Goal: Task Accomplishment & Management: Manage account settings

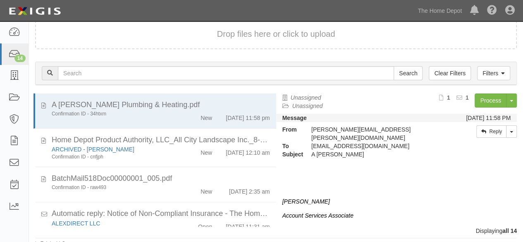
scroll to position [445, 0]
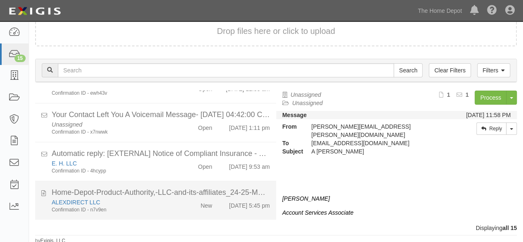
scroll to position [56, 0]
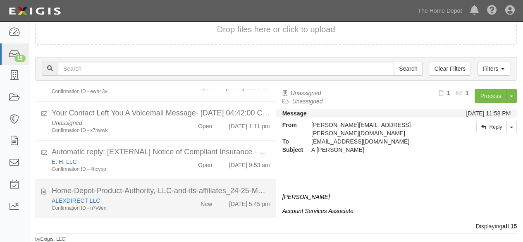
drag, startPoint x: 171, startPoint y: 210, endPoint x: 176, endPoint y: 207, distance: 4.8
click at [171, 210] on div "ALEXDIRECT LLC Confirmation ID - n7v9en" at bounding box center [112, 203] width 134 height 15
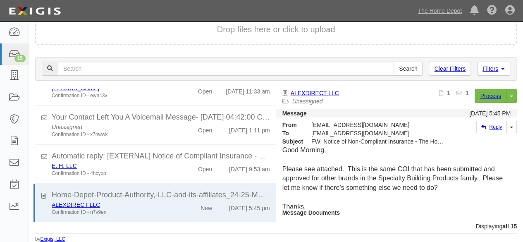
scroll to position [485, 0]
click at [484, 97] on link "Process" at bounding box center [490, 96] width 32 height 14
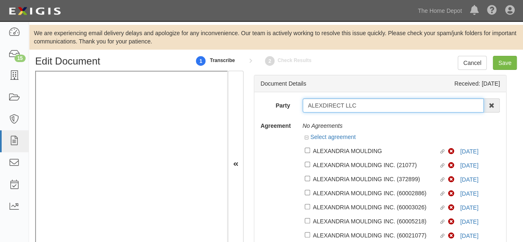
click at [362, 105] on input "ALEXDIRECT LLC" at bounding box center [392, 105] width 181 height 14
type input "ALEXDIRECT LL"
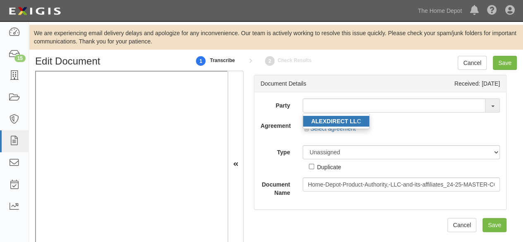
click at [341, 122] on strong "ALEXDIRECT LL" at bounding box center [333, 121] width 45 height 7
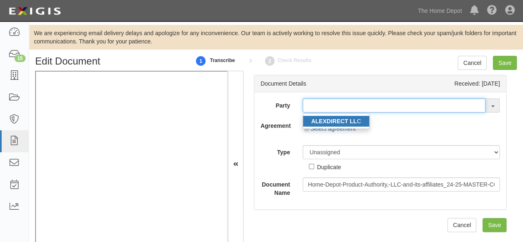
type input "ALEXDIRECT LLC"
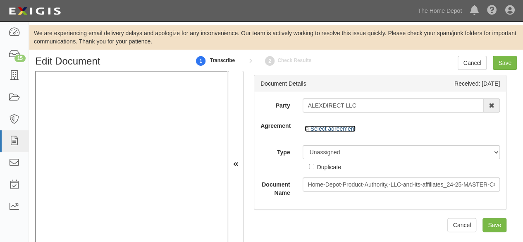
click at [350, 127] on link "Select agreement" at bounding box center [330, 128] width 51 height 7
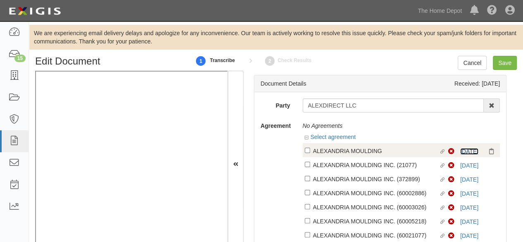
click at [460, 152] on link "5/1/26" at bounding box center [469, 151] width 18 height 7
click at [460, 151] on link "5/1/26" at bounding box center [469, 151] width 18 height 7
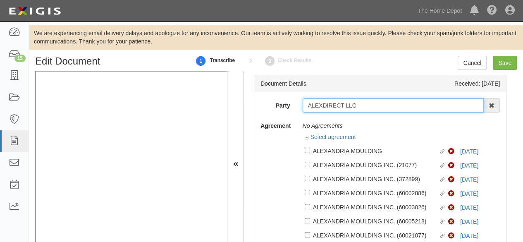
click at [331, 98] on input "ALEXDIRECT LLC" at bounding box center [392, 105] width 181 height 14
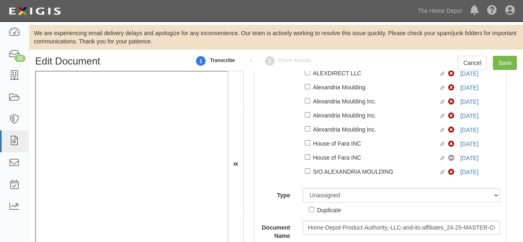
scroll to position [284, 0]
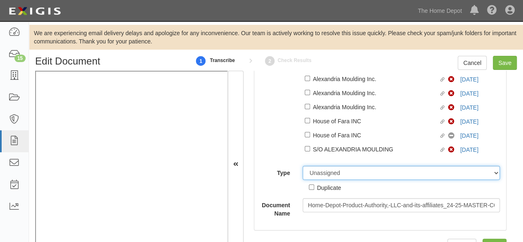
drag, startPoint x: 332, startPoint y: 176, endPoint x: 331, endPoint y: 171, distance: 5.2
click at [332, 176] on select "Unassigned Binder Cancellation Notice Certificate Contract Endorsement Insuranc…" at bounding box center [401, 173] width 198 height 14
select select "OtherDetail"
click at [302, 167] on select "Unassigned Binder Cancellation Notice Certificate Contract Endorsement Insuranc…" at bounding box center [401, 173] width 198 height 14
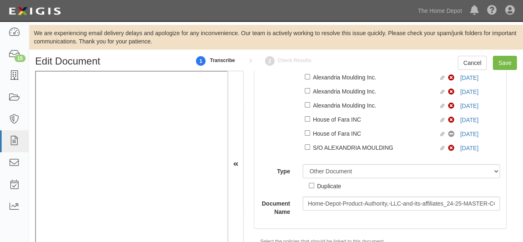
click at [335, 187] on div "Duplicate" at bounding box center [329, 185] width 24 height 9
click at [314, 187] on input "Duplicate" at bounding box center [311, 185] width 5 height 5
checkbox input "true"
drag, startPoint x: 501, startPoint y: 63, endPoint x: 486, endPoint y: 55, distance: 17.4
click at [499, 62] on input "Save" at bounding box center [505, 63] width 24 height 14
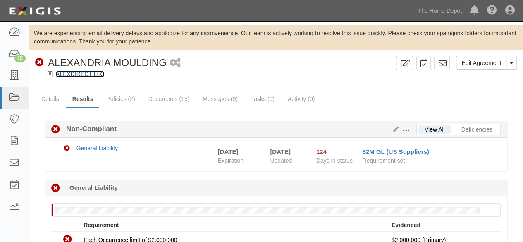
click at [74, 74] on link "ALEXDIRECT LLC" at bounding box center [80, 74] width 48 height 7
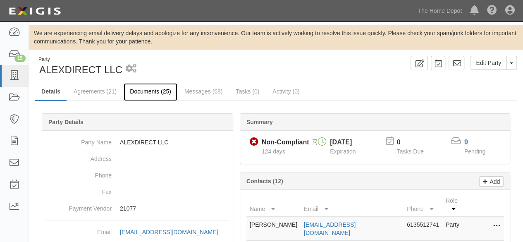
click at [142, 91] on link "Documents (25)" at bounding box center [151, 92] width 54 height 18
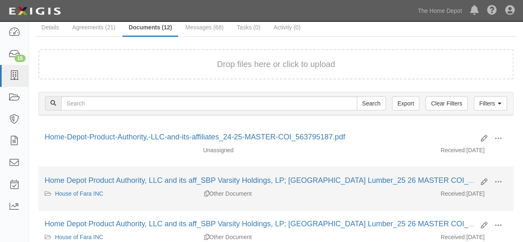
scroll to position [83, 0]
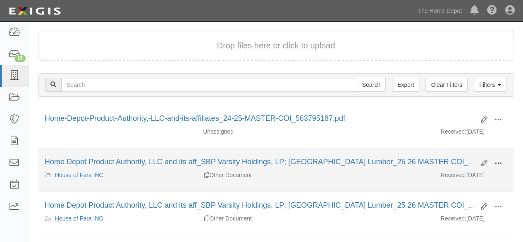
drag, startPoint x: 499, startPoint y: 161, endPoint x: 473, endPoint y: 172, distance: 28.7
click at [498, 162] on span at bounding box center [497, 163] width 7 height 7
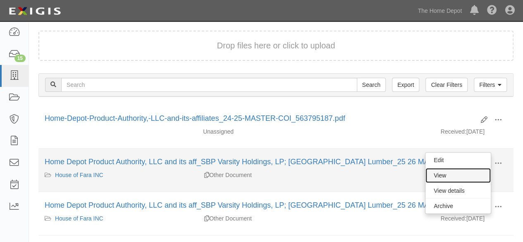
click at [462, 173] on link "View" at bounding box center [457, 175] width 65 height 15
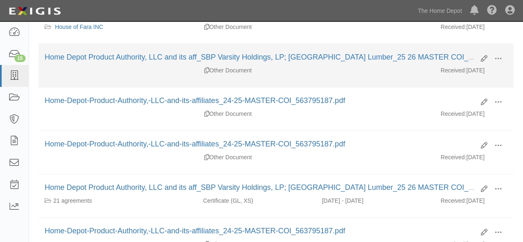
scroll to position [331, 0]
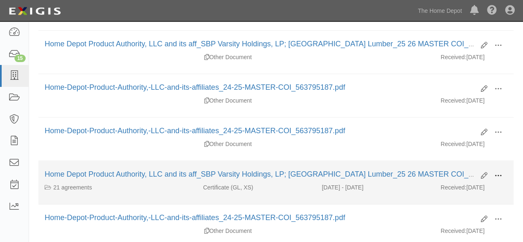
drag, startPoint x: 496, startPoint y: 171, endPoint x: 493, endPoint y: 174, distance: 4.4
click at [494, 172] on span at bounding box center [497, 175] width 7 height 7
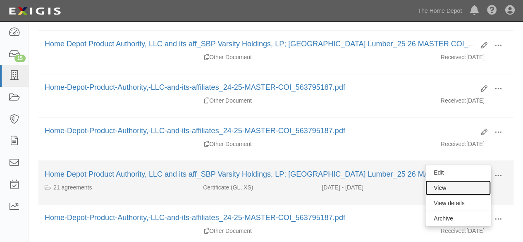
click at [468, 183] on link "View" at bounding box center [457, 187] width 65 height 15
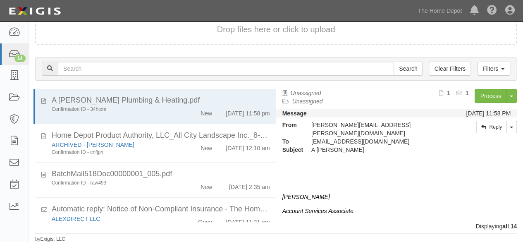
scroll to position [191, 0]
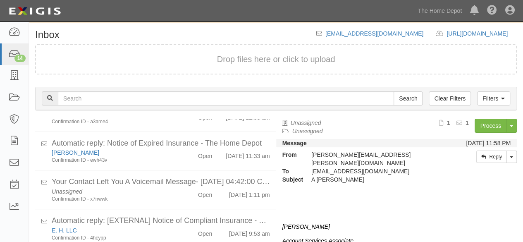
scroll to position [451, 0]
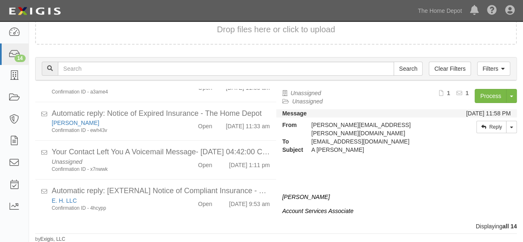
scroll to position [451, 0]
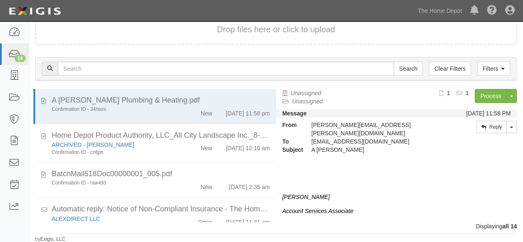
scroll to position [451, 0]
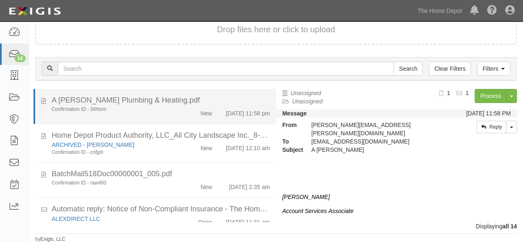
scroll to position [56, 0]
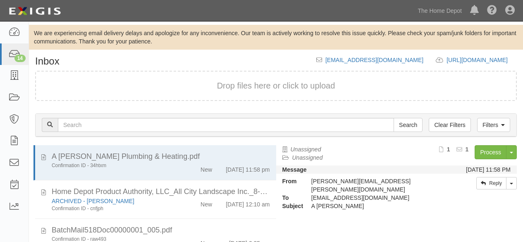
scroll to position [56, 0]
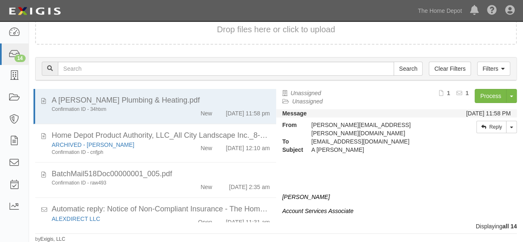
scroll to position [451, 0]
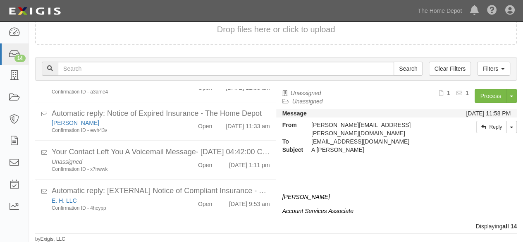
scroll to position [451, 0]
click at [438, 9] on link "The Home Depot" at bounding box center [439, 10] width 52 height 17
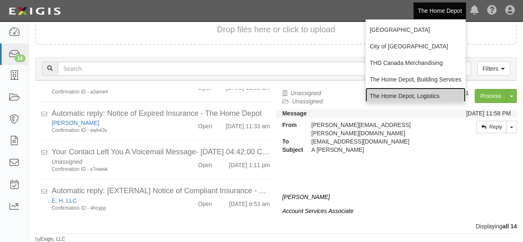
click at [408, 96] on link "The Home Depot, Logistics" at bounding box center [415, 96] width 100 height 17
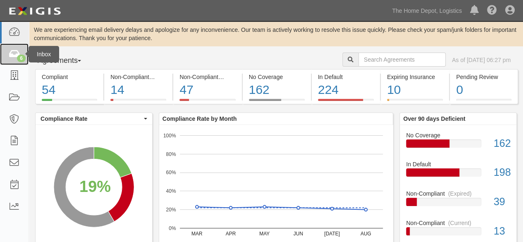
drag, startPoint x: 13, startPoint y: 53, endPoint x: 24, endPoint y: 52, distance: 11.6
click at [13, 52] on icon at bounding box center [14, 55] width 12 height 10
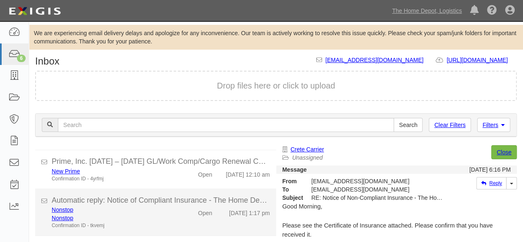
scroll to position [56, 0]
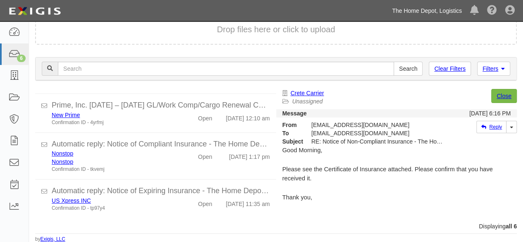
click at [412, 13] on link "The Home Depot, Logistics" at bounding box center [427, 10] width 78 height 17
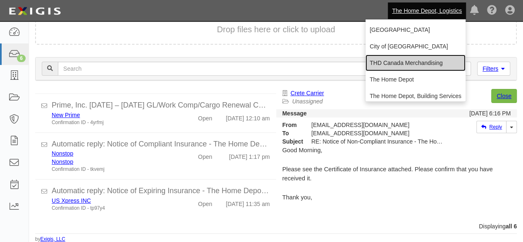
click at [402, 60] on link "THD Canada Merchandising" at bounding box center [415, 63] width 100 height 17
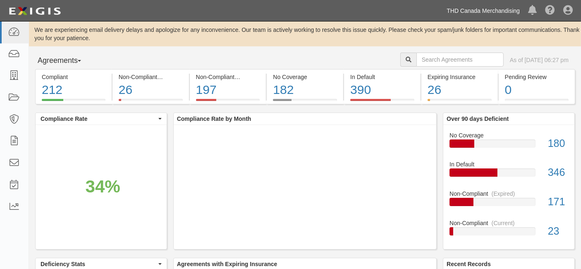
click at [485, 11] on link "THD Canada Merchandising" at bounding box center [482, 10] width 81 height 17
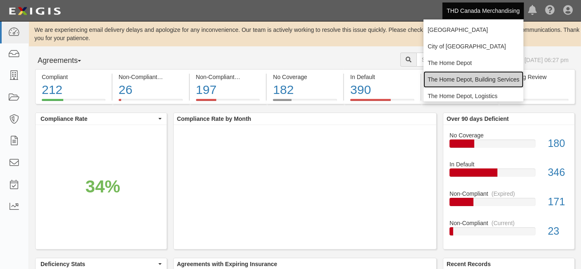
click at [462, 80] on link "The Home Depot, Building Services" at bounding box center [473, 79] width 100 height 17
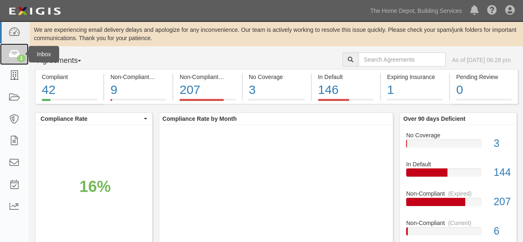
click at [17, 52] on icon at bounding box center [14, 55] width 12 height 10
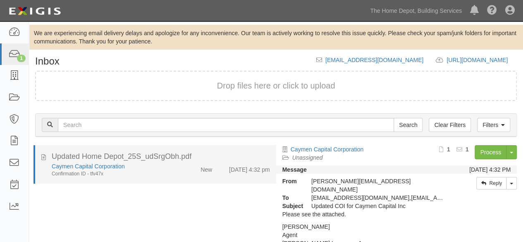
drag, startPoint x: 157, startPoint y: 168, endPoint x: 209, endPoint y: 169, distance: 52.1
click at [157, 168] on div "Caymen Capital Corporation" at bounding box center [113, 166] width 122 height 8
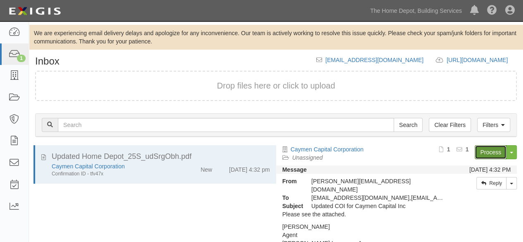
click at [483, 149] on link "Process" at bounding box center [490, 152] width 32 height 14
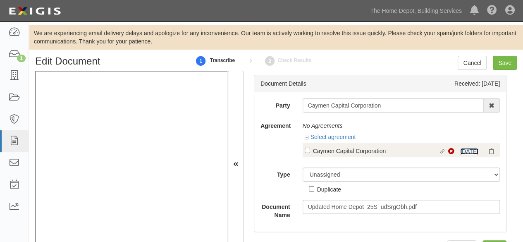
click at [464, 151] on link "[DATE]" at bounding box center [469, 151] width 18 height 7
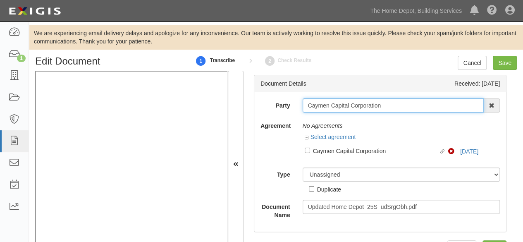
click at [329, 102] on input "Caymen Capital Corporation" at bounding box center [392, 105] width 181 height 14
click at [385, 106] on input "Caymen Capital Corporation" at bounding box center [392, 105] width 181 height 14
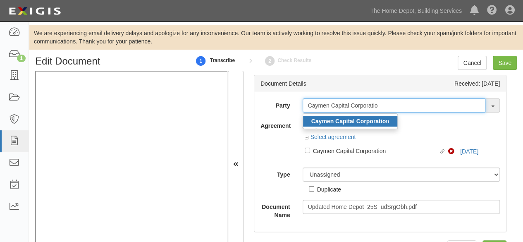
type input "Caymen Capital Corporatio"
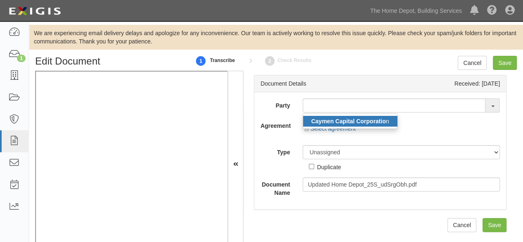
click at [365, 121] on strong "Caymen Capital Corporatio" at bounding box center [348, 121] width 74 height 7
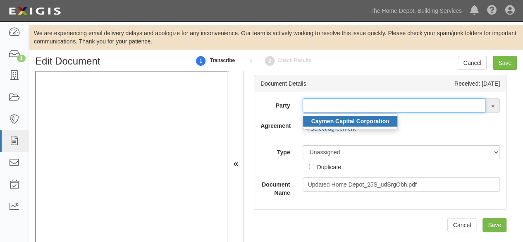
type input "Caymen Capital Corporation"
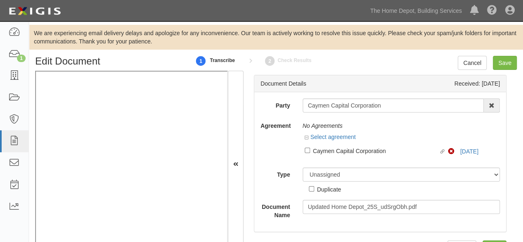
drag, startPoint x: 323, startPoint y: 152, endPoint x: 322, endPoint y: 160, distance: 8.0
click at [324, 152] on div "Caymen Capital Corporation" at bounding box center [376, 150] width 126 height 9
click at [310, 152] on input "Linked agreement Caymen Capital Corporation Linked agreement" at bounding box center [307, 150] width 5 height 5
checkbox input "true"
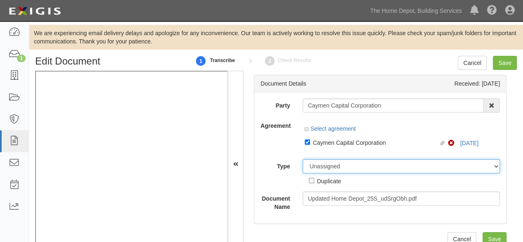
click at [323, 169] on div "Party Caymen Capital Corporation Caymen Capital Corporatio n A3 Services Inc Ab…" at bounding box center [379, 154] width 239 height 112
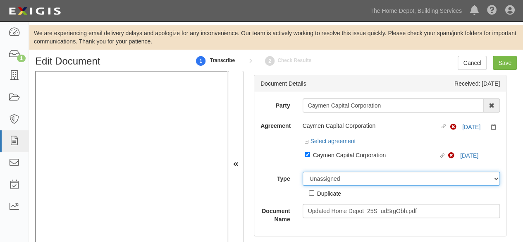
select select "CertificateDetail"
click at [302, 171] on select "Unassigned Binder Cancellation Notice Certificate Contract Endorsement Insuranc…" at bounding box center [401, 178] width 198 height 14
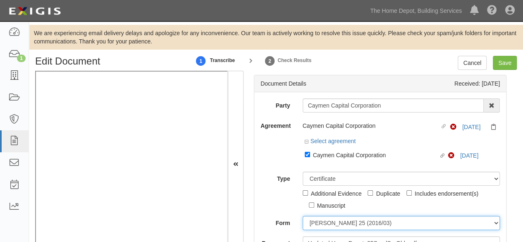
click at [327, 223] on select "ACORD 25 (2016/03) ACORD 101 ACORD 855 NY (2014/05) General" at bounding box center [401, 223] width 198 height 14
select select "GeneralFormDetail"
click at [302, 216] on select "ACORD 25 (2016/03) ACORD 101 ACORD 855 NY (2014/05) General" at bounding box center [401, 223] width 198 height 14
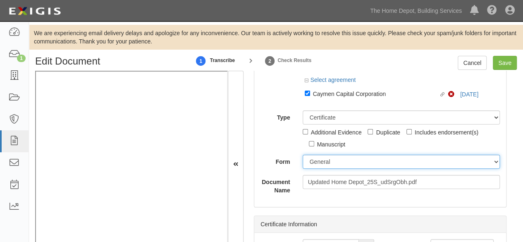
scroll to position [83, 0]
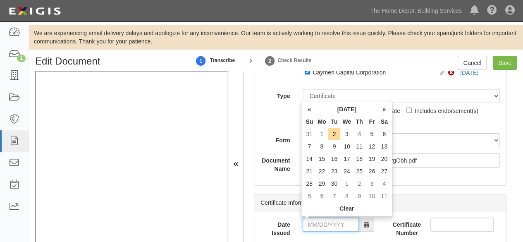
click at [333, 224] on input "Date Issued" at bounding box center [330, 224] width 56 height 14
click at [317, 136] on td "1" at bounding box center [321, 134] width 12 height 12
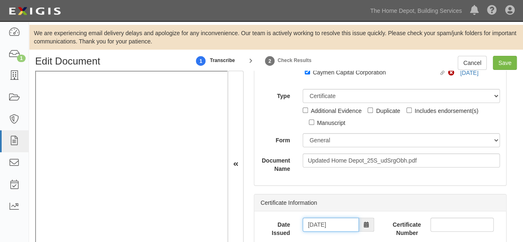
click at [332, 218] on input "09/01/2025" at bounding box center [330, 224] width 56 height 14
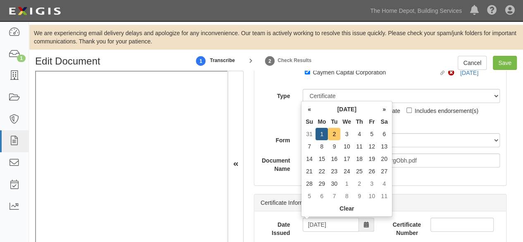
click at [336, 134] on td "2" at bounding box center [334, 134] width 12 height 12
type input "09/02/2025"
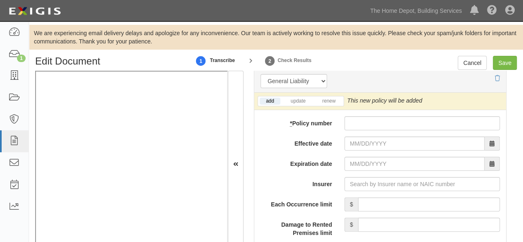
scroll to position [703, 0]
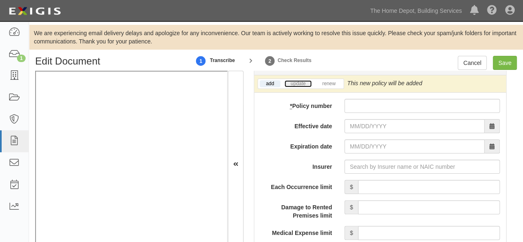
drag, startPoint x: 295, startPoint y: 82, endPoint x: 276, endPoint y: 101, distance: 26.6
click at [295, 82] on link "update" at bounding box center [297, 83] width 27 height 7
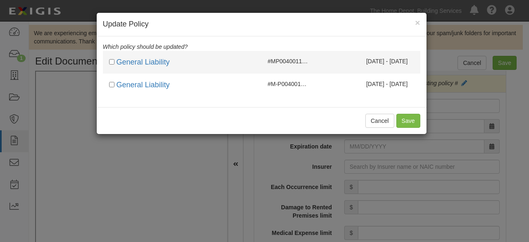
drag, startPoint x: 300, startPoint y: 59, endPoint x: 299, endPoint y: 63, distance: 4.3
click at [300, 61] on span "#MP00400110051301" at bounding box center [296, 61] width 57 height 7
checkbox input "true"
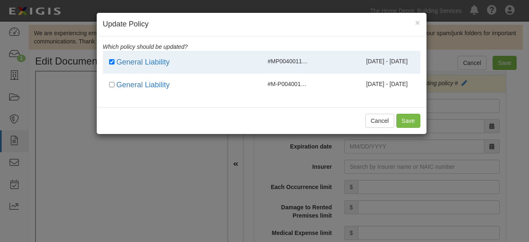
drag, startPoint x: 294, startPoint y: 77, endPoint x: 411, endPoint y: 102, distance: 119.1
click at [296, 78] on li "General Liability #M-P00400110051301 01/13/2025 - 01/13/2026" at bounding box center [261, 85] width 317 height 23
checkbox input "true"
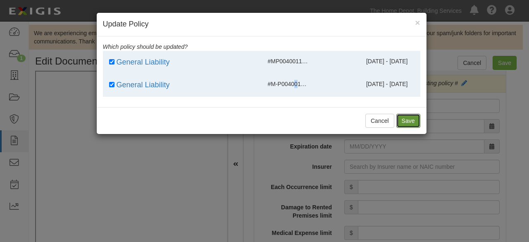
drag, startPoint x: 409, startPoint y: 120, endPoint x: 324, endPoint y: 139, distance: 87.1
click at [410, 120] on button "Save" at bounding box center [408, 121] width 24 height 14
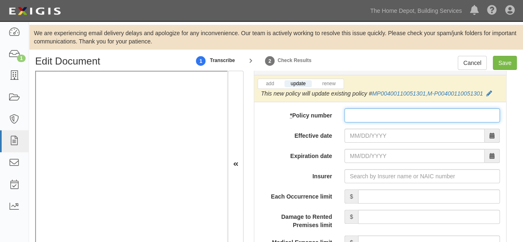
drag, startPoint x: 360, startPoint y: 112, endPoint x: 358, endPoint y: 129, distance: 16.7
click at [360, 112] on input "* Policy number" at bounding box center [421, 115] width 155 height 14
paste input "WS676516"
type input "WS676516"
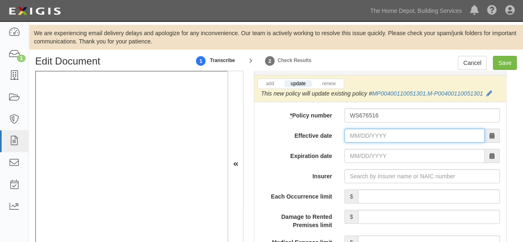
click at [357, 129] on input "Effective date" at bounding box center [414, 136] width 140 height 14
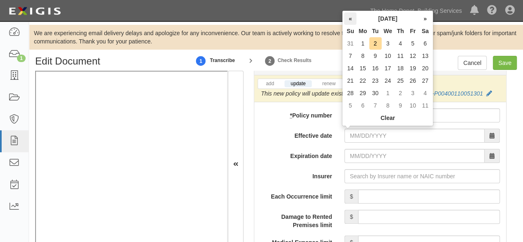
drag, startPoint x: 352, startPoint y: 19, endPoint x: 355, endPoint y: 33, distance: 13.9
click at [352, 19] on th "«" at bounding box center [350, 18] width 12 height 12
click at [414, 93] on td "29" at bounding box center [412, 93] width 12 height 12
type input "08/29/2025"
type input "08/29/2026"
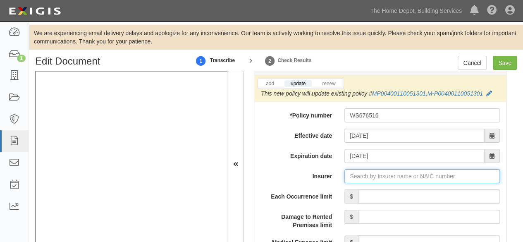
click at [364, 174] on input "Insurer" at bounding box center [421, 176] width 155 height 14
paste input "27987"
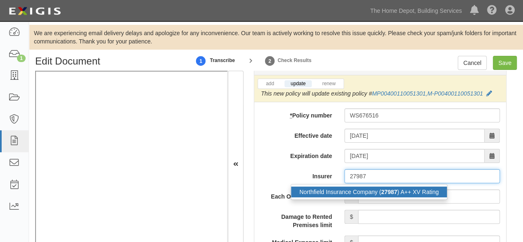
click at [353, 190] on div "Northfield Insurance Company ( 27987 ) A++ XV Rating" at bounding box center [369, 191] width 156 height 11
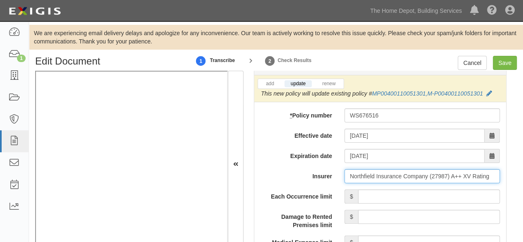
type input "Northfield Insurance Company (27987) A++ XV Rating"
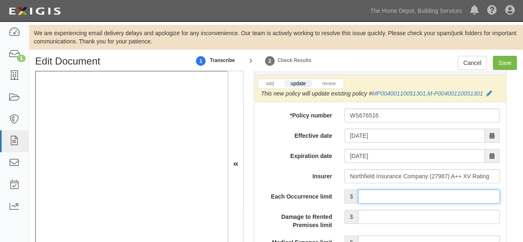
drag, startPoint x: 381, startPoint y: 194, endPoint x: 384, endPoint y: 183, distance: 11.2
click at [381, 194] on input "Each Occurrence limit" at bounding box center [429, 196] width 142 height 14
type input "2,000,000"
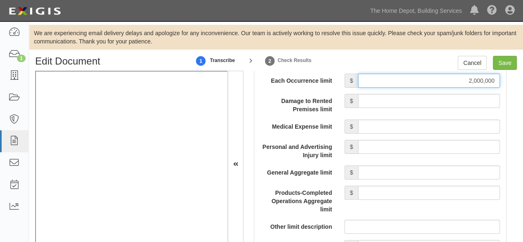
scroll to position [826, 0]
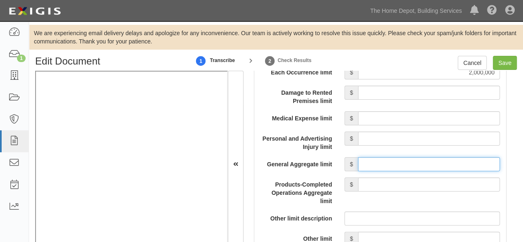
click at [388, 162] on input "General Aggregate limit" at bounding box center [429, 164] width 142 height 14
type input "2,000,000"
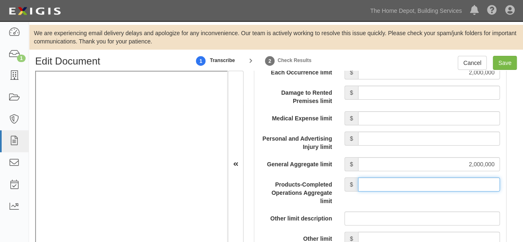
drag, startPoint x: 401, startPoint y: 182, endPoint x: 401, endPoint y: 174, distance: 8.3
type input "2,000,000"
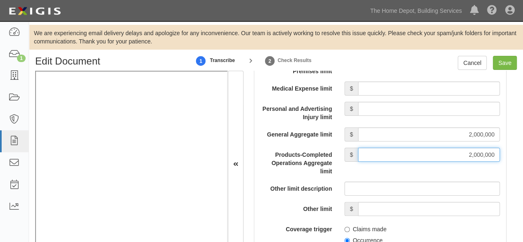
scroll to position [868, 0]
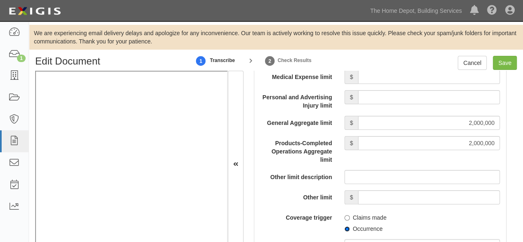
click at [344, 227] on input "Occurrence" at bounding box center [346, 228] width 5 height 5
radio input "true"
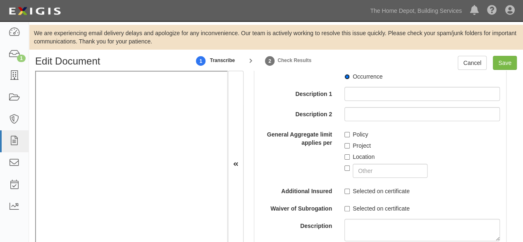
scroll to position [1033, 0]
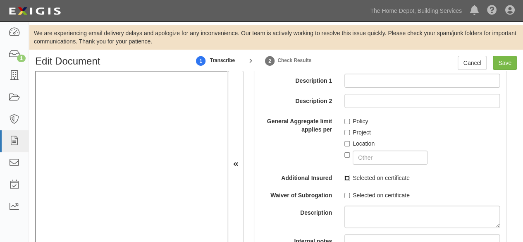
drag, startPoint x: 344, startPoint y: 177, endPoint x: 338, endPoint y: 195, distance: 19.3
click at [344, 177] on input "Selected on certificate" at bounding box center [346, 177] width 5 height 5
checkbox input "true"
click at [345, 193] on input "Selected on certificate" at bounding box center [346, 195] width 5 height 5
checkbox input "true"
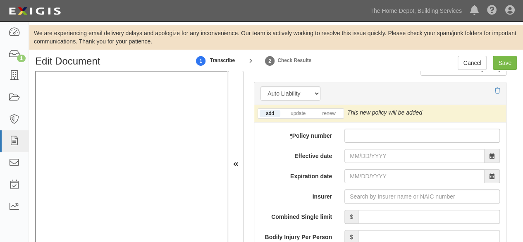
scroll to position [1281, 0]
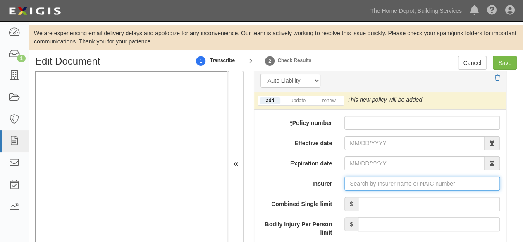
click at [356, 179] on input "Insurer" at bounding box center [421, 183] width 155 height 14
paste input "10200"
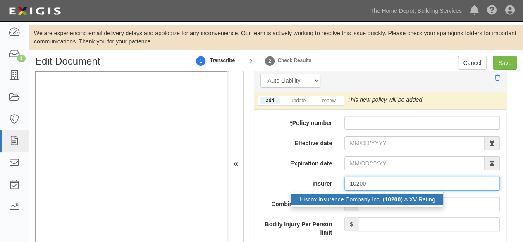
click at [355, 196] on div "Hiscox Insurance Company Inc. ( 10200 ) A XV Rating" at bounding box center [367, 199] width 152 height 11
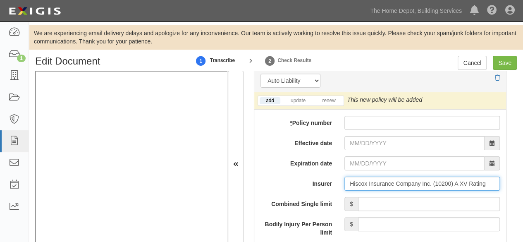
type input "Hiscox Insurance Company Inc. (10200) A XV Rating"
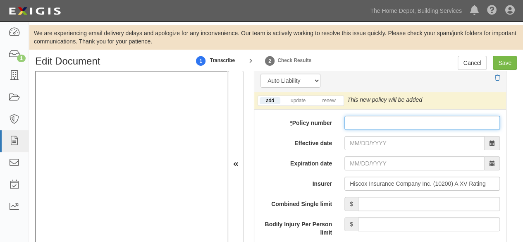
drag, startPoint x: 361, startPoint y: 117, endPoint x: 361, endPoint y: 123, distance: 5.8
click at [361, 117] on input "* Policy number" at bounding box center [421, 123] width 155 height 14
paste input "P100.833.343.3"
type input "P100.833.343.3"
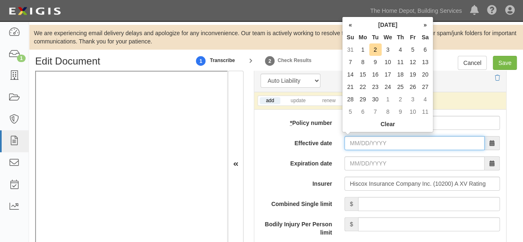
click at [358, 138] on input "Effective date" at bounding box center [414, 143] width 140 height 14
click at [360, 143] on input "Effective date" at bounding box center [414, 143] width 140 height 14
type input "01/04/2025"
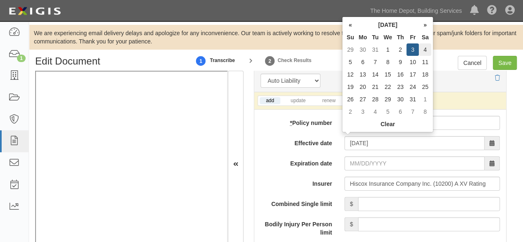
type input "01/04/2026"
click at [425, 50] on td "4" at bounding box center [425, 49] width 12 height 12
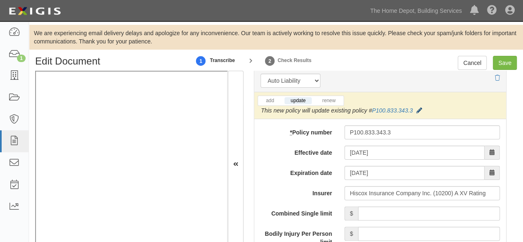
click at [419, 108] on icon at bounding box center [419, 111] width 6 height 6
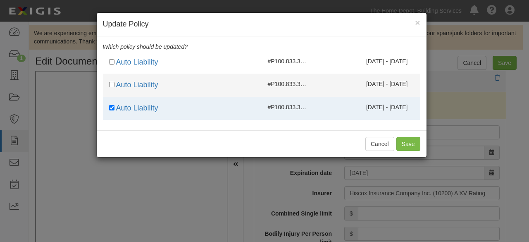
click at [377, 86] on span "01/04/2025 - 01/04/2026" at bounding box center [387, 84] width 42 height 7
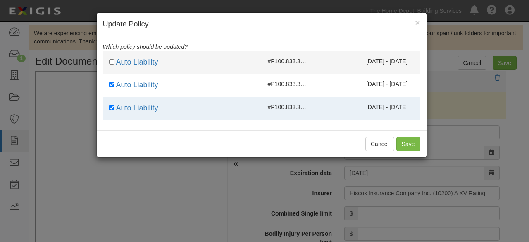
checkbox input "true"
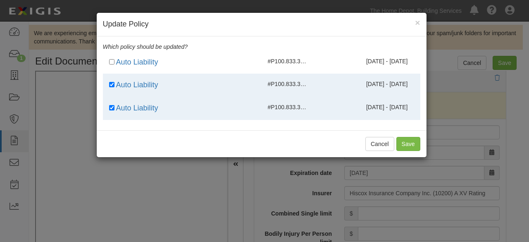
drag, startPoint x: 375, startPoint y: 71, endPoint x: 389, endPoint y: 115, distance: 46.8
click at [375, 72] on li "Auto Liability #P100.833.343.3 1 01/04/2025 - 01/04/2026" at bounding box center [261, 62] width 317 height 23
checkbox input "true"
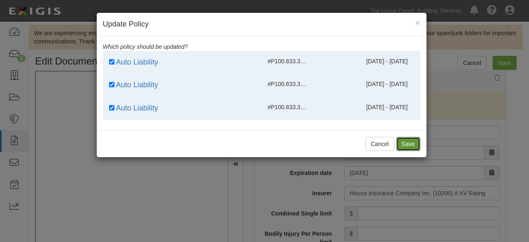
click at [408, 143] on button "Save" at bounding box center [408, 144] width 24 height 14
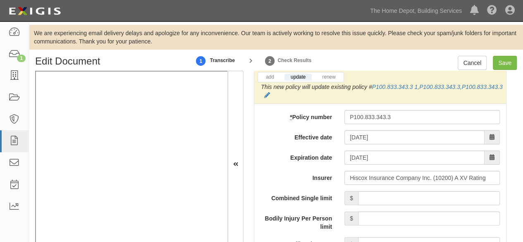
scroll to position [1322, 0]
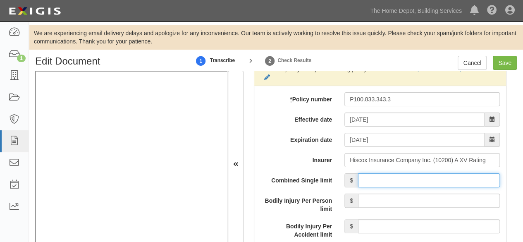
click at [431, 174] on input "Combined Single limit" at bounding box center [429, 180] width 142 height 14
type input "2,000,000"
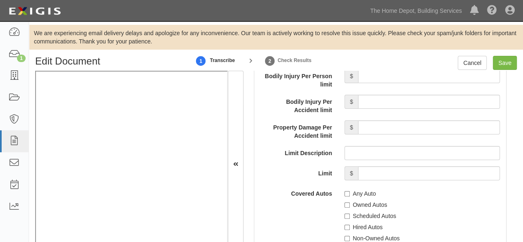
scroll to position [1488, 0]
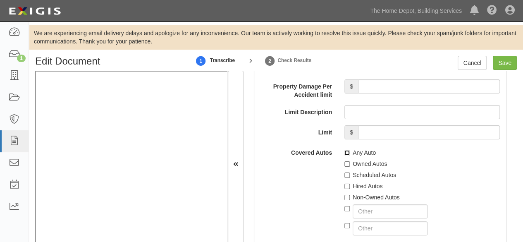
click at [344, 150] on input "Any Auto" at bounding box center [346, 152] width 5 height 5
checkbox input "true"
click at [344, 195] on input "Non-Owned Autos" at bounding box center [346, 197] width 5 height 5
checkbox input "true"
click at [344, 183] on input "Hired Autos" at bounding box center [346, 185] width 5 height 5
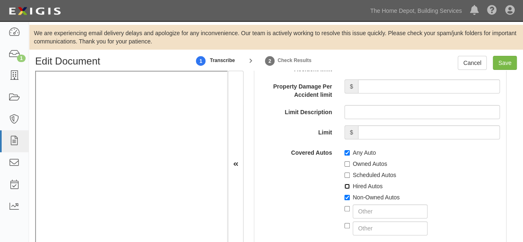
checkbox input "true"
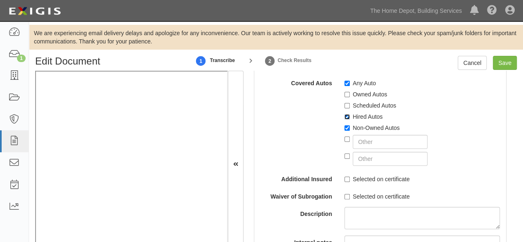
scroll to position [1570, 0]
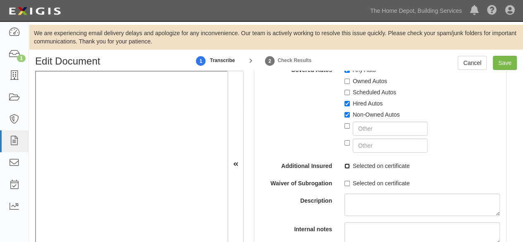
click at [345, 164] on input "Selected on certificate" at bounding box center [346, 165] width 5 height 5
checkbox input "true"
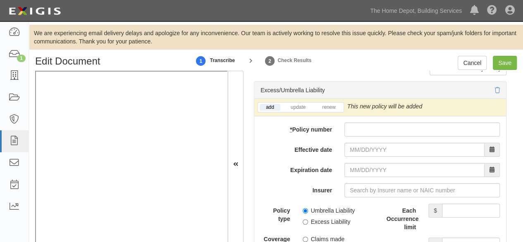
scroll to position [1818, 0]
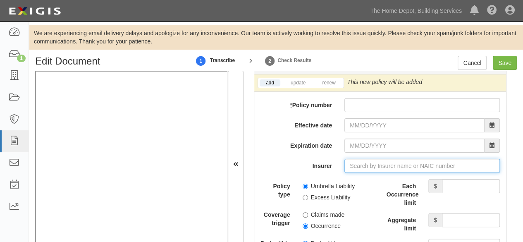
click at [357, 159] on input "Insurer" at bounding box center [421, 166] width 155 height 14
paste input "35378"
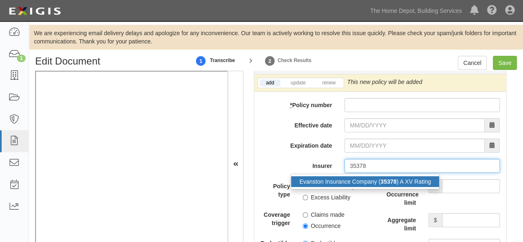
drag, startPoint x: 346, startPoint y: 177, endPoint x: 223, endPoint y: 191, distance: 123.9
click at [346, 177] on div "Evanston Insurance Company ( 35378 ) A XV Rating" at bounding box center [365, 181] width 148 height 11
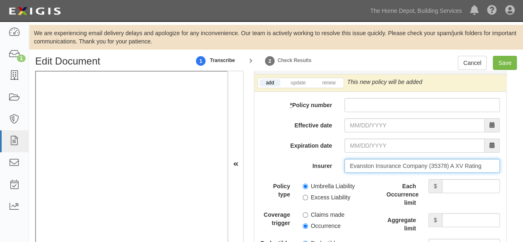
type input "Evanston Insurance Company (35378) A XV Rating"
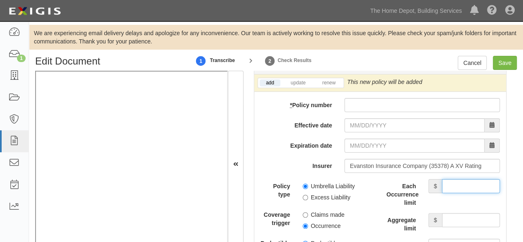
click at [457, 179] on input "Each Occurrence limit" at bounding box center [471, 186] width 58 height 14
type input "4,000,000"
click at [462, 213] on input "Aggregate limit" at bounding box center [471, 220] width 58 height 14
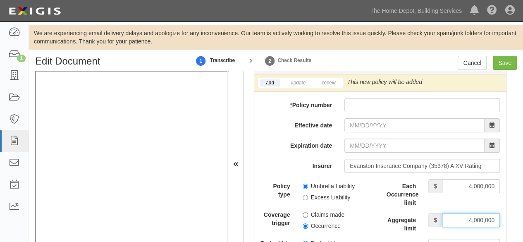
type input "4,000,000"
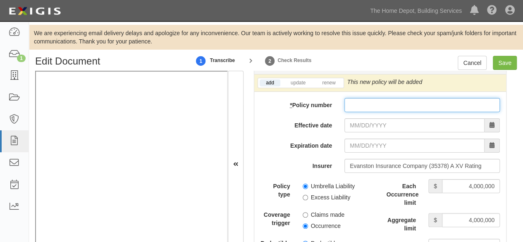
drag, startPoint x: 350, startPoint y: 100, endPoint x: 353, endPoint y: 107, distance: 8.1
click at [350, 100] on input "* Policy number" at bounding box center [421, 105] width 155 height 14
paste input "EZXS3185239"
type input "EZXS3185239"
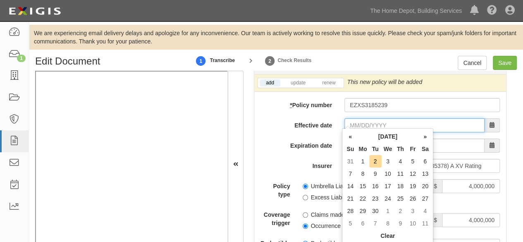
click at [361, 119] on input "Effective date" at bounding box center [414, 125] width 140 height 14
type input "01/13/2025"
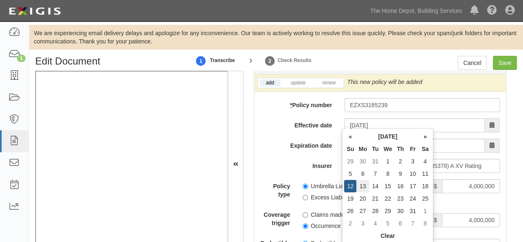
type input "01/13/2026"
click at [363, 185] on td "13" at bounding box center [362, 186] width 12 height 12
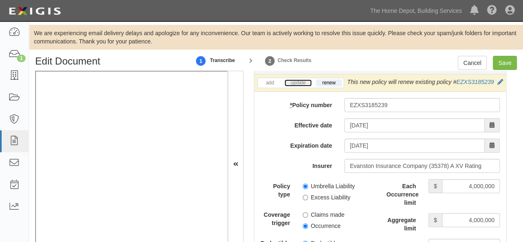
click at [300, 79] on link "update" at bounding box center [297, 82] width 27 height 7
click at [499, 84] on icon at bounding box center [502, 82] width 6 height 6
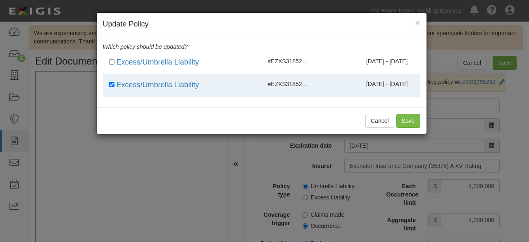
drag, startPoint x: 301, startPoint y: 69, endPoint x: 355, endPoint y: 100, distance: 62.9
click at [304, 70] on li "Excess/Umbrella Liability #EZXS3185239 01/13/2025 - 01/13/2026" at bounding box center [261, 62] width 317 height 23
checkbox input "true"
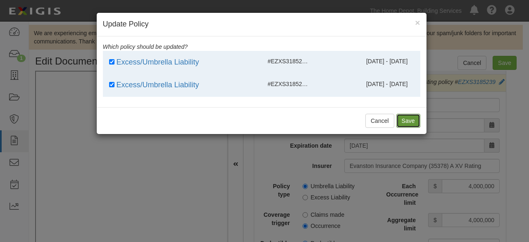
click at [407, 121] on button "Save" at bounding box center [408, 121] width 24 height 14
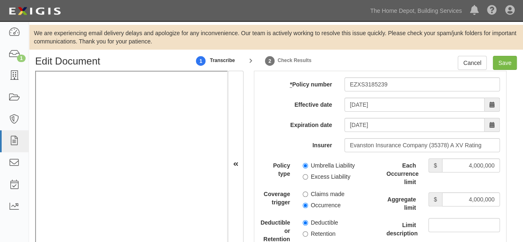
scroll to position [1860, 0]
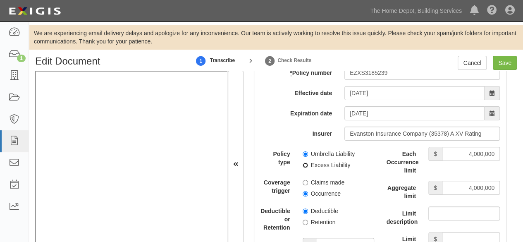
drag, startPoint x: 303, startPoint y: 160, endPoint x: 299, endPoint y: 185, distance: 25.5
click at [303, 162] on input "Excess Liability" at bounding box center [304, 164] width 5 height 5
radio input "true"
click at [306, 191] on label "Occurrence" at bounding box center [321, 193] width 38 height 8
click at [306, 191] on input "Occurrence" at bounding box center [304, 193] width 5 height 5
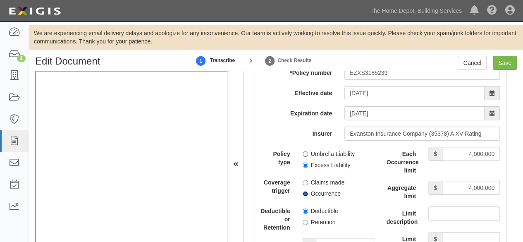
radio input "true"
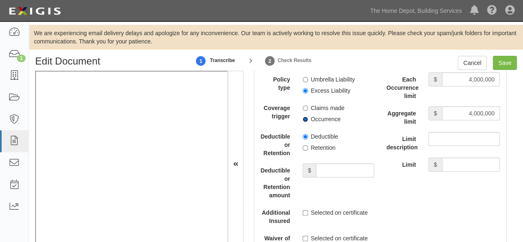
scroll to position [1942, 0]
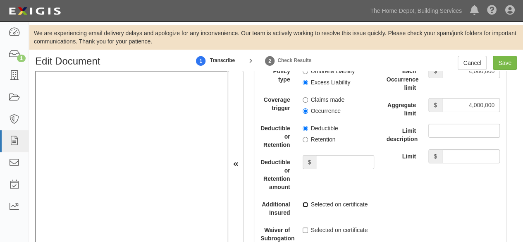
drag, startPoint x: 303, startPoint y: 199, endPoint x: 292, endPoint y: 196, distance: 11.5
click at [302, 202] on input "Selected on certificate" at bounding box center [304, 204] width 5 height 5
checkbox input "true"
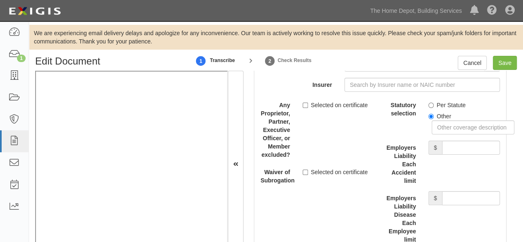
scroll to position [2273, 0]
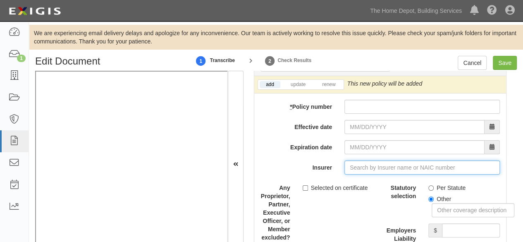
click at [362, 160] on input "Insurer" at bounding box center [421, 167] width 155 height 14
paste input "80500"
type input "80500"
click at [357, 162] on input "Insurer" at bounding box center [421, 167] width 155 height 14
paste input "Ace American"
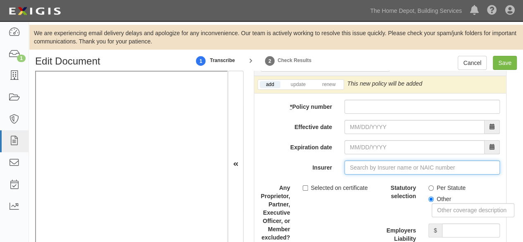
type input "Ace American Insurance Company (22667) A++ XV Rating"
type input "Ace American"
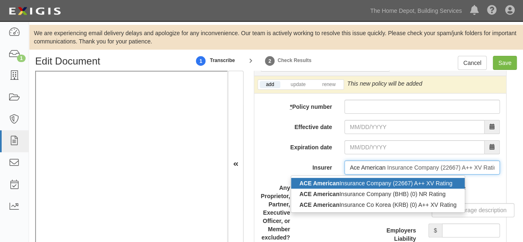
click at [345, 179] on div "ACE American Insurance Company (22667) A++ XV Rating" at bounding box center [378, 183] width 174 height 11
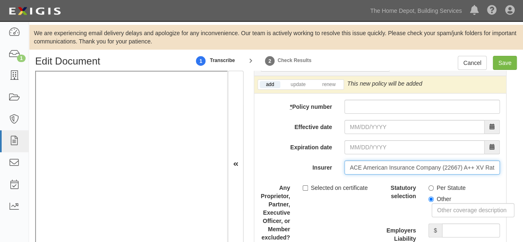
type input "ACE American Insurance Company (22667) A++ XV Rating"
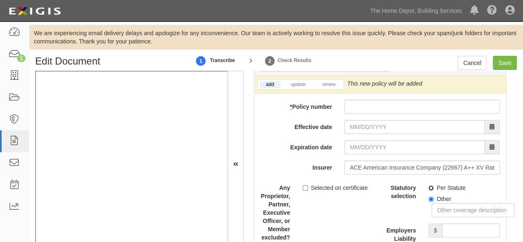
click at [428, 185] on input "Per Statute" at bounding box center [430, 187] width 5 height 5
radio input "true"
drag, startPoint x: 447, startPoint y: 221, endPoint x: 447, endPoint y: 215, distance: 5.8
type input "1,000,000"
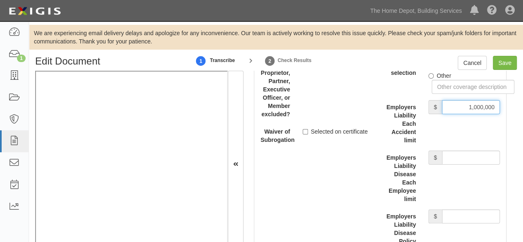
scroll to position [2397, 0]
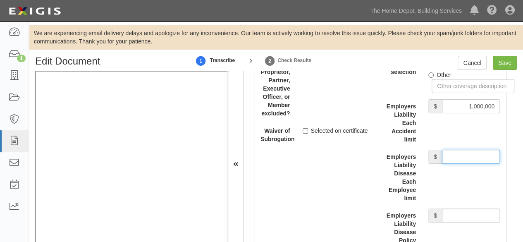
drag, startPoint x: 462, startPoint y: 147, endPoint x: 433, endPoint y: 157, distance: 29.8
click at [460, 150] on input "Employers Liability Disease Each Employee limit" at bounding box center [471, 157] width 58 height 14
type input "1,000,000"
click at [459, 208] on input "Employers Liability Disease Policy limit" at bounding box center [471, 215] width 58 height 14
type input "1,000,000"
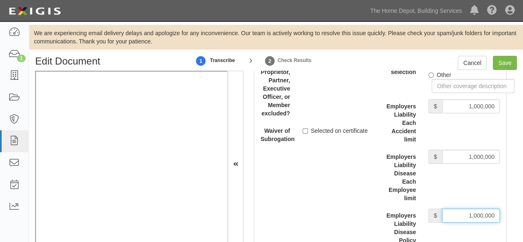
scroll to position [2232, 0]
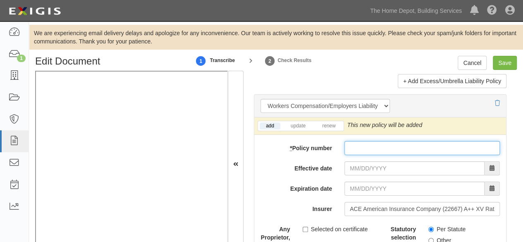
click at [380, 141] on input "* Policy number" at bounding box center [421, 148] width 155 height 14
paste input "6S62UB-1W118495"
type input "6S62UB-1W118495"
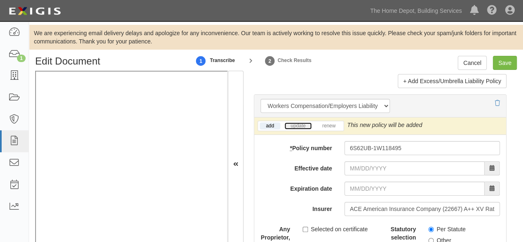
click at [301, 122] on link "update" at bounding box center [297, 125] width 27 height 7
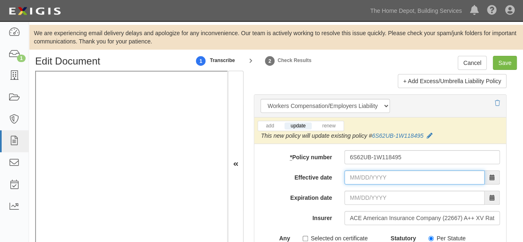
click at [371, 170] on input "Effective date" at bounding box center [414, 177] width 140 height 14
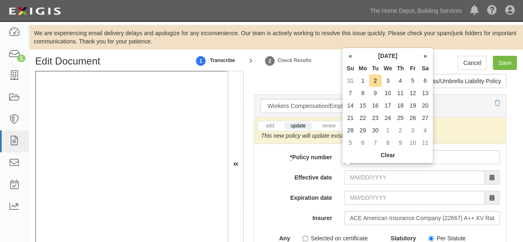
drag, startPoint x: 346, startPoint y: 57, endPoint x: 350, endPoint y: 67, distance: 10.8
click at [346, 59] on th "«" at bounding box center [350, 56] width 12 height 12
click at [387, 118] on td "20" at bounding box center [387, 118] width 13 height 12
type input "08/20/2025"
type input "08/20/2026"
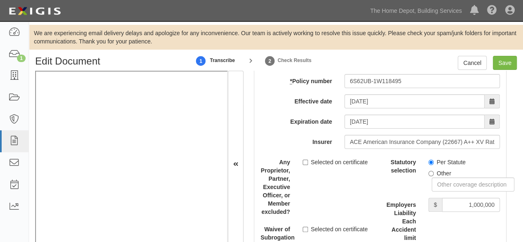
scroll to position [2314, 0]
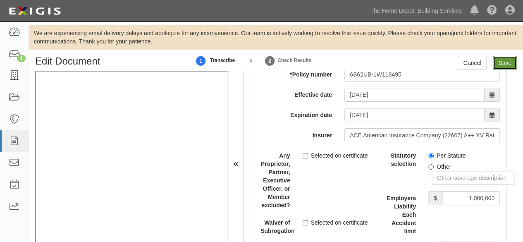
click at [501, 65] on input "Save" at bounding box center [505, 63] width 24 height 14
type input "2000000"
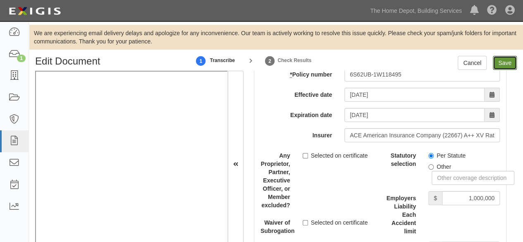
type input "4000000"
type input "1000000"
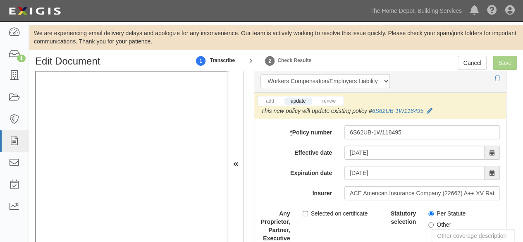
scroll to position [2190, 0]
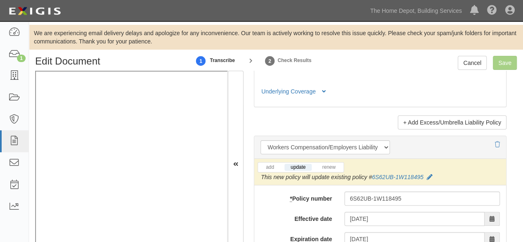
click at [427, 174] on icon at bounding box center [429, 177] width 6 height 6
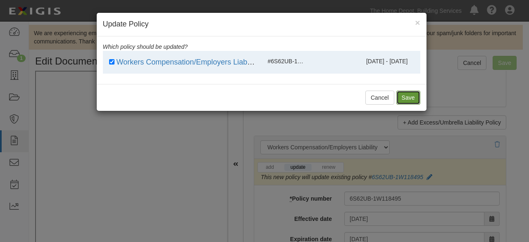
click at [405, 99] on button "Save" at bounding box center [408, 98] width 24 height 14
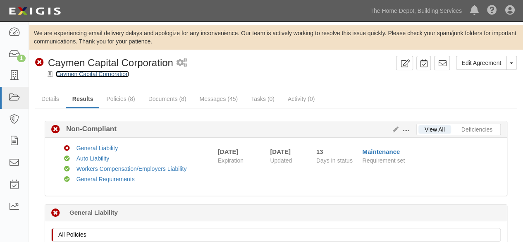
click at [93, 75] on link "Caymen Capital Corporation" at bounding box center [92, 74] width 73 height 7
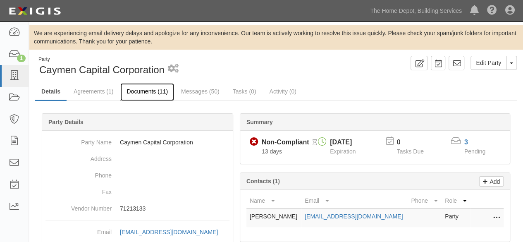
click at [144, 93] on link "Documents (11)" at bounding box center [147, 92] width 54 height 18
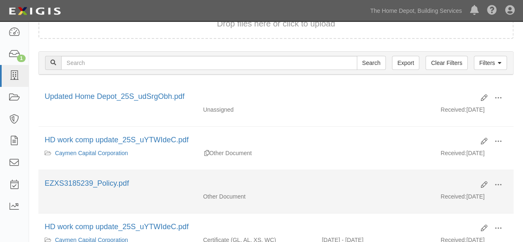
scroll to position [124, 0]
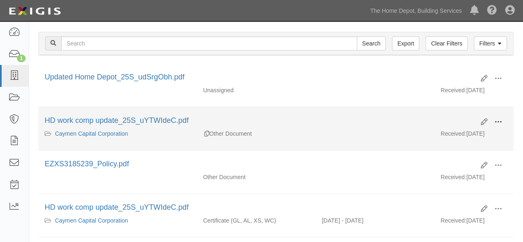
click at [500, 121] on span at bounding box center [497, 121] width 7 height 7
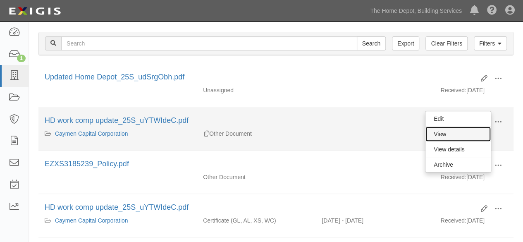
click at [468, 132] on link "View" at bounding box center [457, 133] width 65 height 15
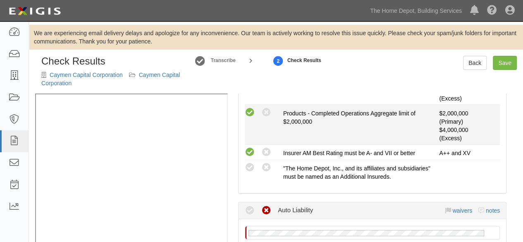
scroll to position [289, 0]
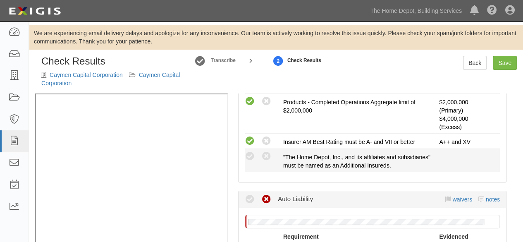
drag, startPoint x: 250, startPoint y: 154, endPoint x: 295, endPoint y: 172, distance: 49.0
click at [250, 155] on icon at bounding box center [250, 156] width 10 height 10
radio input "true"
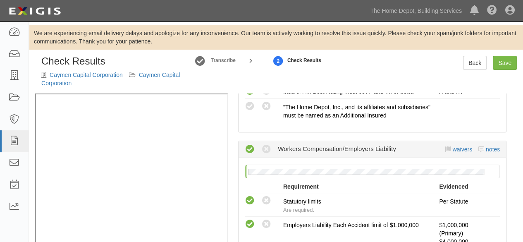
scroll to position [496, 0]
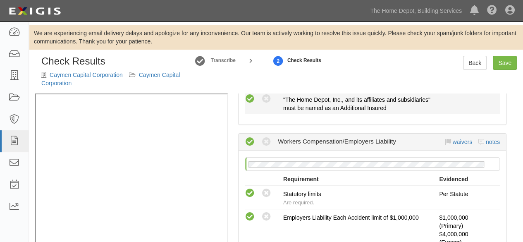
click at [250, 104] on icon at bounding box center [250, 99] width 10 height 10
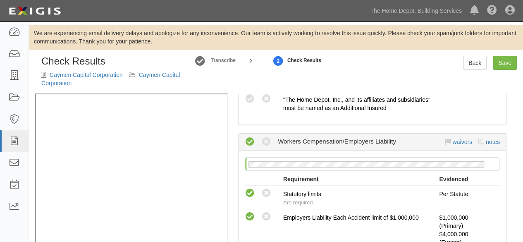
radio input "true"
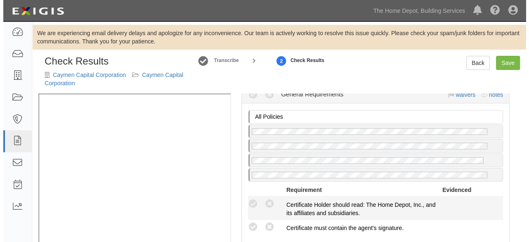
scroll to position [785, 0]
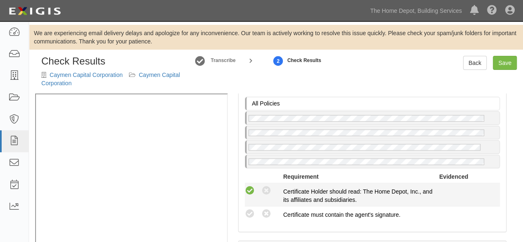
click at [249, 194] on icon at bounding box center [250, 191] width 10 height 10
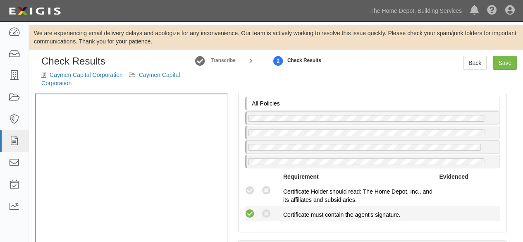
radio input "true"
click at [251, 219] on icon at bounding box center [250, 214] width 10 height 10
radio input "true"
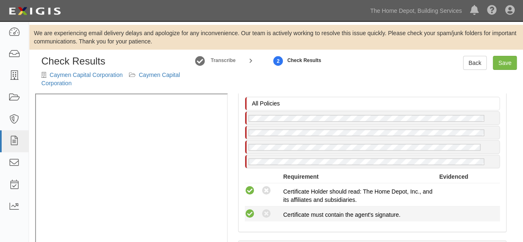
radio input "true"
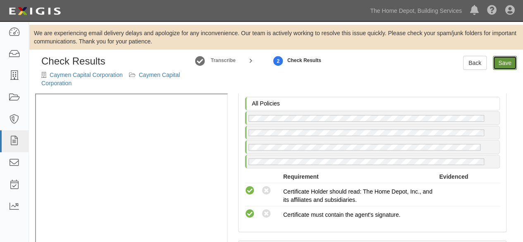
click at [500, 63] on link "Save" at bounding box center [505, 63] width 24 height 14
radio input "true"
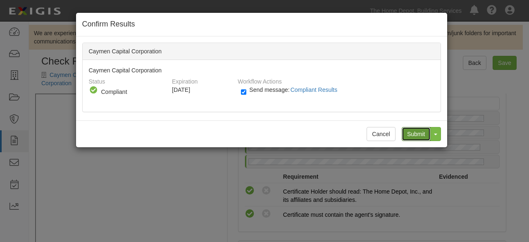
drag, startPoint x: 407, startPoint y: 134, endPoint x: 276, endPoint y: 57, distance: 151.7
click at [407, 133] on input "Submit" at bounding box center [416, 134] width 29 height 14
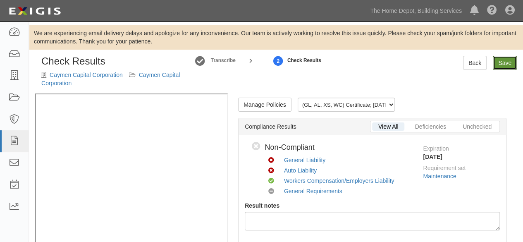
drag, startPoint x: 496, startPoint y: 63, endPoint x: 494, endPoint y: 71, distance: 7.6
click at [497, 63] on link "Save" at bounding box center [505, 63] width 24 height 14
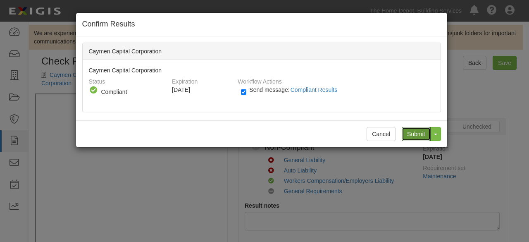
click at [407, 133] on input "Submit" at bounding box center [416, 134] width 29 height 14
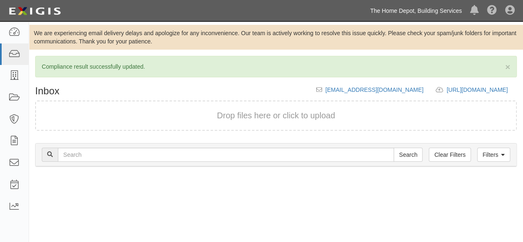
click at [429, 10] on link "The Home Depot, Building Services" at bounding box center [416, 10] width 100 height 17
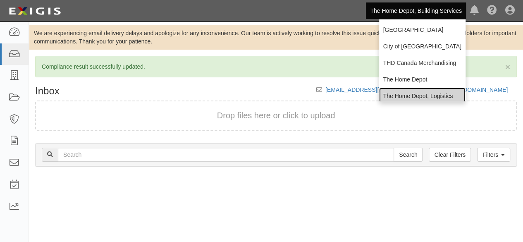
click at [410, 94] on link "The Home Depot, Logistics" at bounding box center [422, 96] width 86 height 17
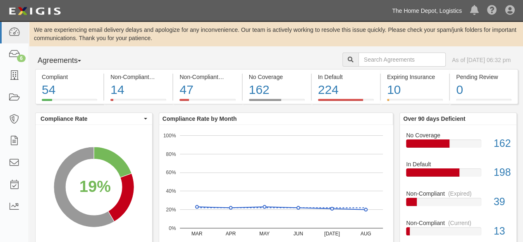
click at [404, 14] on link "The Home Depot, Logistics" at bounding box center [427, 10] width 78 height 17
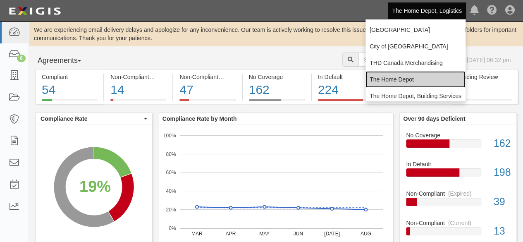
click at [377, 81] on link "The Home Depot" at bounding box center [415, 79] width 100 height 17
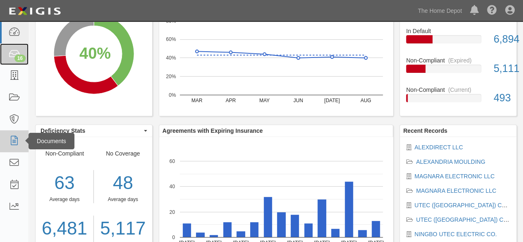
scroll to position [172, 0]
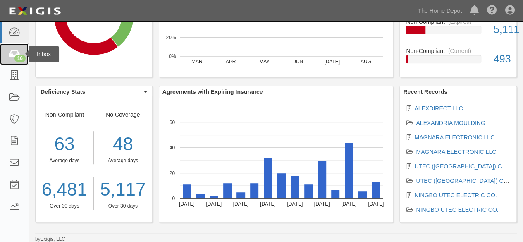
click at [12, 55] on icon at bounding box center [14, 55] width 12 height 10
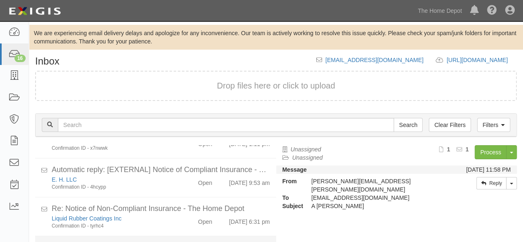
scroll to position [56, 0]
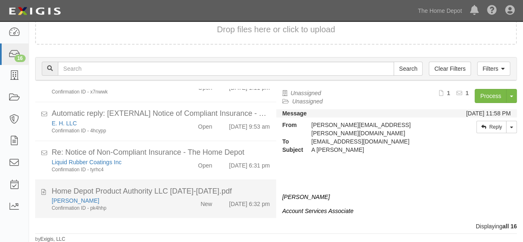
click at [172, 201] on div "[PERSON_NAME] Confirmation ID - pk4hhp" at bounding box center [112, 203] width 134 height 15
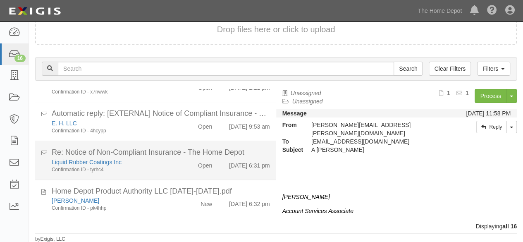
scroll to position [524, 0]
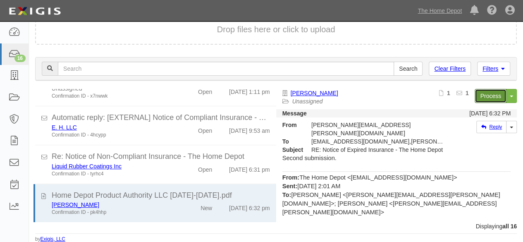
click at [480, 98] on link "Process" at bounding box center [490, 96] width 32 height 14
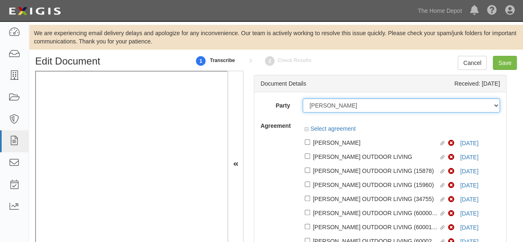
drag, startPoint x: 350, startPoint y: 104, endPoint x: 443, endPoint y: 141, distance: 99.4
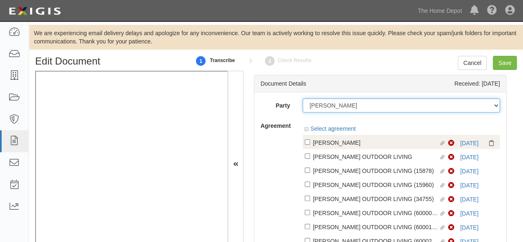
click at [350, 104] on select "1000576868 Ontario Inc. [STREET_ADDRESS] LTEE 11947907 Canada Inc. (MOD LIGHTIN…" at bounding box center [401, 105] width 198 height 14
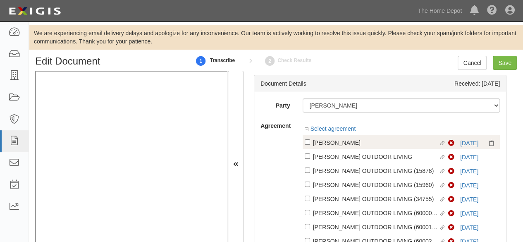
click at [379, 123] on div at bounding box center [401, 122] width 198 height 6
click at [460, 141] on link "9/1/26" at bounding box center [469, 143] width 18 height 7
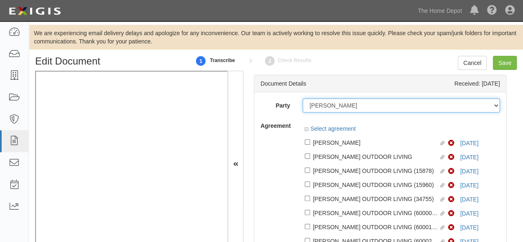
click at [347, 106] on select "1000576868 Ontario Inc. 10 STRAWBERRY STREET 115282 CANADA LTEE 11947907 Canada…" at bounding box center [401, 105] width 198 height 14
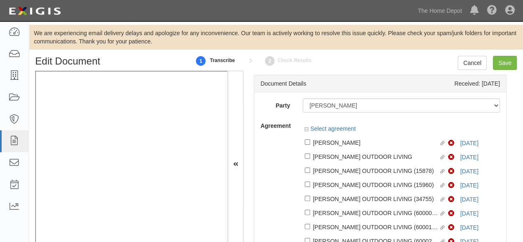
click at [310, 119] on div at bounding box center [401, 122] width 198 height 6
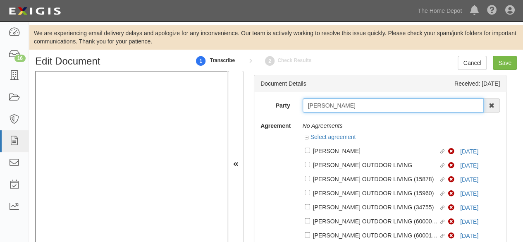
click at [341, 108] on input "[PERSON_NAME]" at bounding box center [392, 105] width 181 height 14
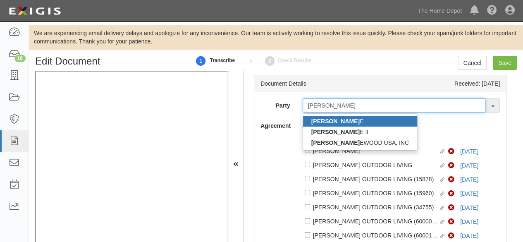
type input "BARRETT"
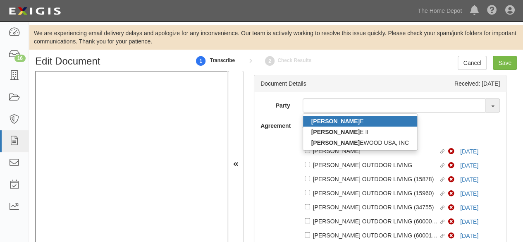
click at [322, 122] on strong "BARRETT" at bounding box center [335, 121] width 48 height 7
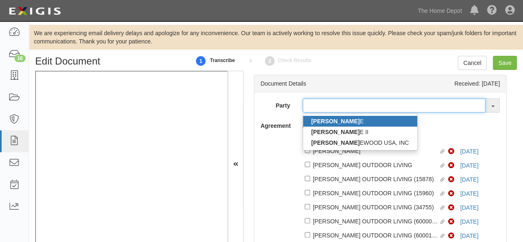
type input "[PERSON_NAME]"
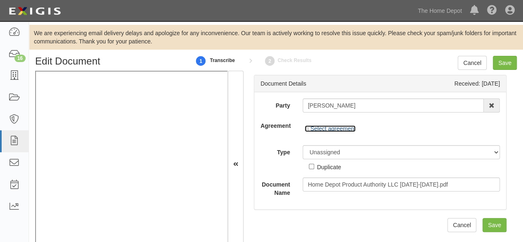
click at [330, 129] on link "Select agreement" at bounding box center [330, 128] width 51 height 7
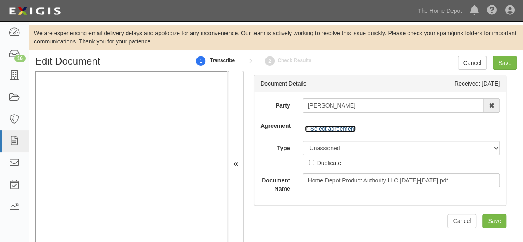
click at [330, 128] on link "Select agreement" at bounding box center [330, 128] width 51 height 7
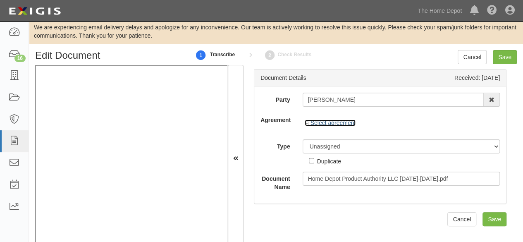
scroll to position [27, 0]
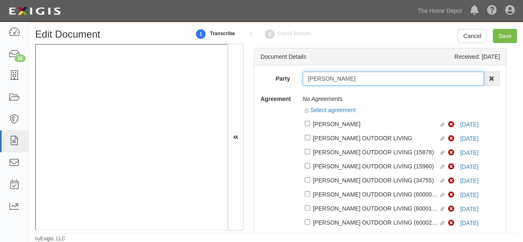
click at [303, 74] on input "[PERSON_NAME]" at bounding box center [392, 78] width 181 height 14
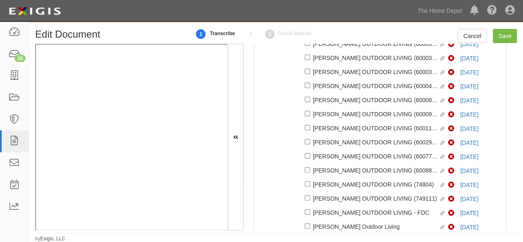
scroll to position [336, 0]
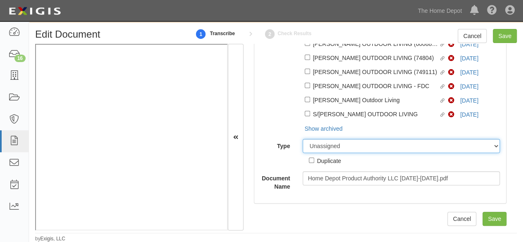
click at [331, 145] on select "Unassigned Binder Cancellation Notice Certificate Contract Endorsement Insuranc…" at bounding box center [401, 146] width 198 height 14
select select "OtherDetail"
click at [302, 139] on select "Unassigned Binder Cancellation Notice Certificate Contract Endorsement Insuranc…" at bounding box center [401, 146] width 198 height 14
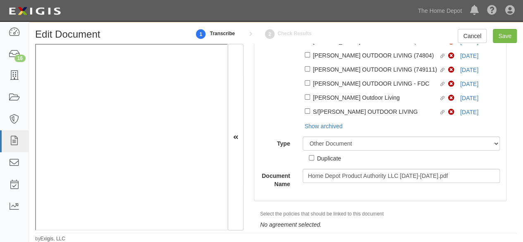
click at [329, 161] on div "Duplicate" at bounding box center [329, 157] width 24 height 9
click at [314, 160] on input "Duplicate" at bounding box center [311, 157] width 5 height 5
checkbox input "true"
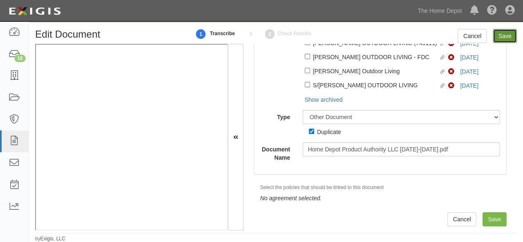
drag, startPoint x: 506, startPoint y: 36, endPoint x: 493, endPoint y: 34, distance: 12.9
click at [506, 36] on input "Save" at bounding box center [505, 36] width 24 height 14
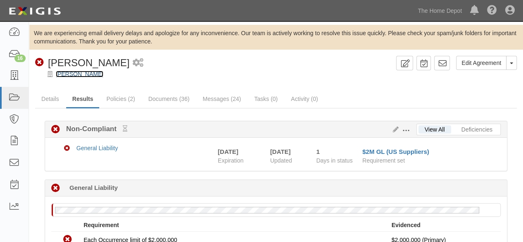
click at [73, 76] on link "[PERSON_NAME]" at bounding box center [80, 74] width 48 height 7
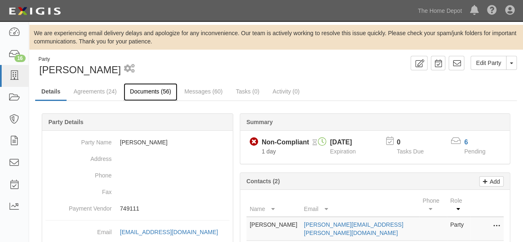
click at [134, 89] on link "Documents (56)" at bounding box center [151, 92] width 54 height 18
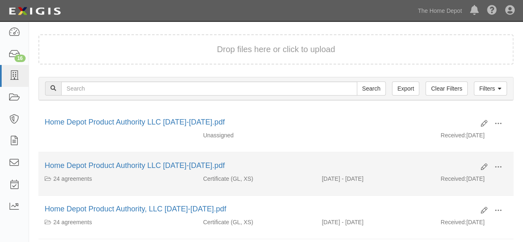
scroll to position [124, 0]
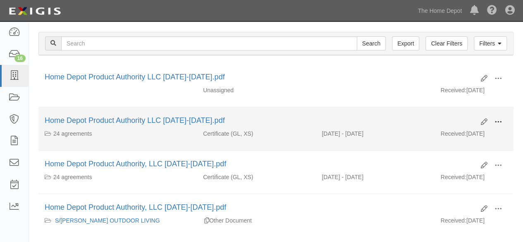
click at [502, 121] on button at bounding box center [498, 122] width 18 height 14
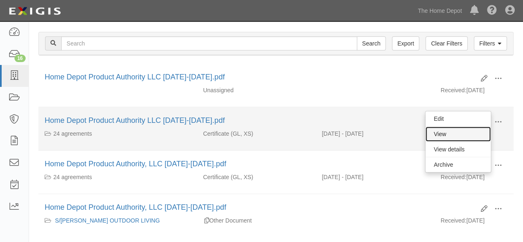
click at [463, 131] on link "View" at bounding box center [457, 133] width 65 height 15
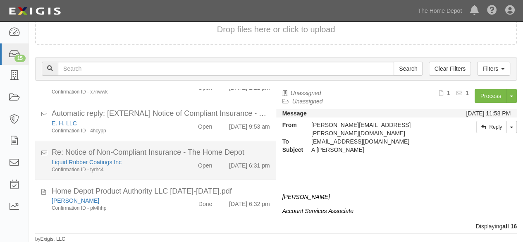
scroll to position [528, 0]
